Goal: Complete application form

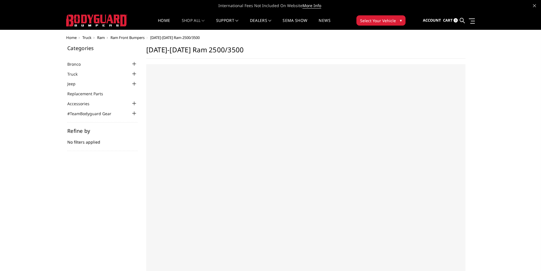
select select "US"
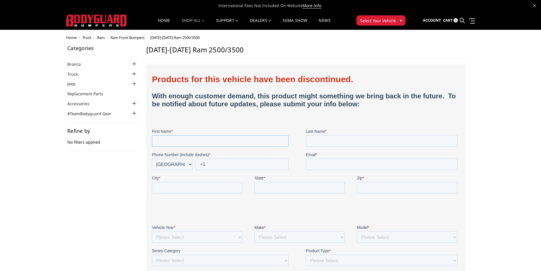
click at [229, 146] on input "First Name *" at bounding box center [220, 140] width 137 height 11
type input "[PERSON_NAME]"
type input "[EMAIL_ADDRESS][DOMAIN_NAME]"
type input "Gadsden"
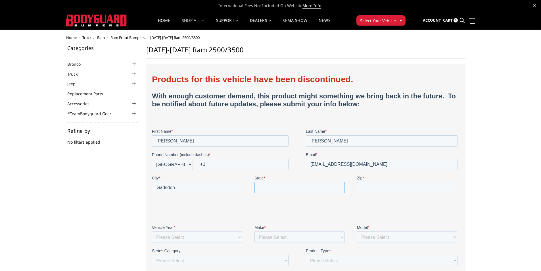
type input "AL"
type input "35904"
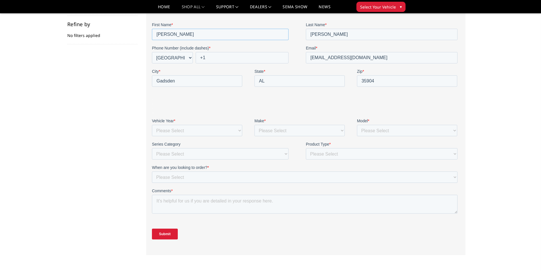
scroll to position [114, 0]
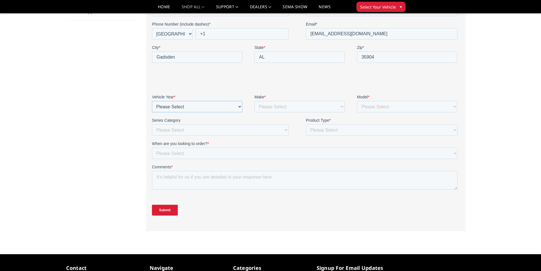
click at [238, 106] on select "Please Select 1980 1981 1982 1983 1984 1985 1986 1987 1988 1989 1990 1991 1992 …" at bounding box center [197, 106] width 90 height 11
select select "1998"
click at [152, 112] on select "Please Select 1980 1981 1982 1983 1984 1985 1986 1987 1988 1989 1990 1991 1992 …" at bounding box center [197, 106] width 90 height 11
click at [337, 108] on select "Please Select Chevrolet Dodge Ram Ford GMC Jeep Lexus Nissan Toyota" at bounding box center [299, 106] width 90 height 11
select select "Dodge"
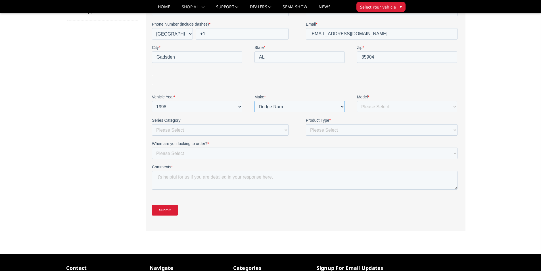
click at [254, 112] on select "Please Select Chevrolet Dodge Ram Ford GMC Jeep Lexus Nissan Toyota" at bounding box center [299, 106] width 90 height 11
click at [444, 109] on select "Please Select 1500 2500/3500 4500/5500 Bronco Canyon [US_STATE] F150 F250/350 F…" at bounding box center [407, 106] width 100 height 11
select select "2500/3500"
click at [357, 112] on select "Please Select 1500 2500/3500 4500/5500 Bronco Canyon [US_STATE] F150 F250/350 F…" at bounding box center [407, 106] width 100 height 11
click at [285, 131] on select "Please Select Freedom Series (winch) {smooth plate} Freedom Series (non-winch) …" at bounding box center [220, 129] width 137 height 11
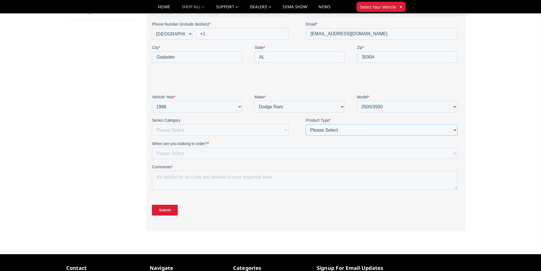
click at [452, 131] on select "Please Select Front & Rear Bumper Front only Rear only Steps" at bounding box center [382, 129] width 152 height 11
select select "Front & Rear Bumper"
click at [306, 135] on select "Please Select Front & Rear Bumper Front only Rear only Steps" at bounding box center [382, 129] width 152 height 11
